Goal: Navigation & Orientation: Find specific page/section

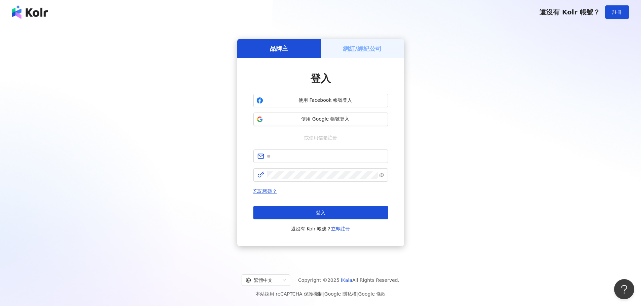
click at [361, 41] on div "網紅/經紀公司" at bounding box center [362, 48] width 83 height 19
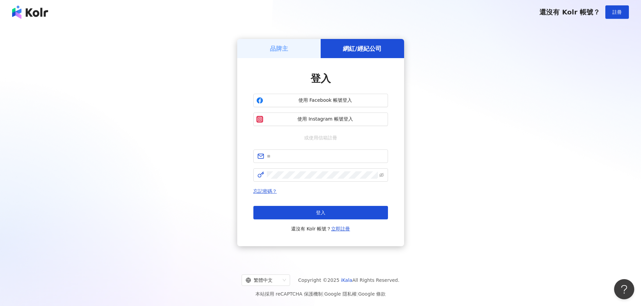
click at [308, 37] on div "品牌主 網紅/經紀公司 登入 使用 Facebook 帳號登入 使用 Instagram 帳號登入 或使用信箱註冊 忘記密碼？ 登入 還沒有 Kolr 帳號？…" at bounding box center [320, 143] width 625 height 226
click at [288, 36] on div "品牌主 網紅/經紀公司 登入 使用 Facebook 帳號登入 使用 Instagram 帳號登入 或使用信箱註冊 忘記密碼？ 登入 還沒有 Kolr 帳號？…" at bounding box center [320, 143] width 625 height 226
click at [288, 45] on div "品牌主" at bounding box center [278, 48] width 83 height 19
